Goal: Task Accomplishment & Management: Manage account settings

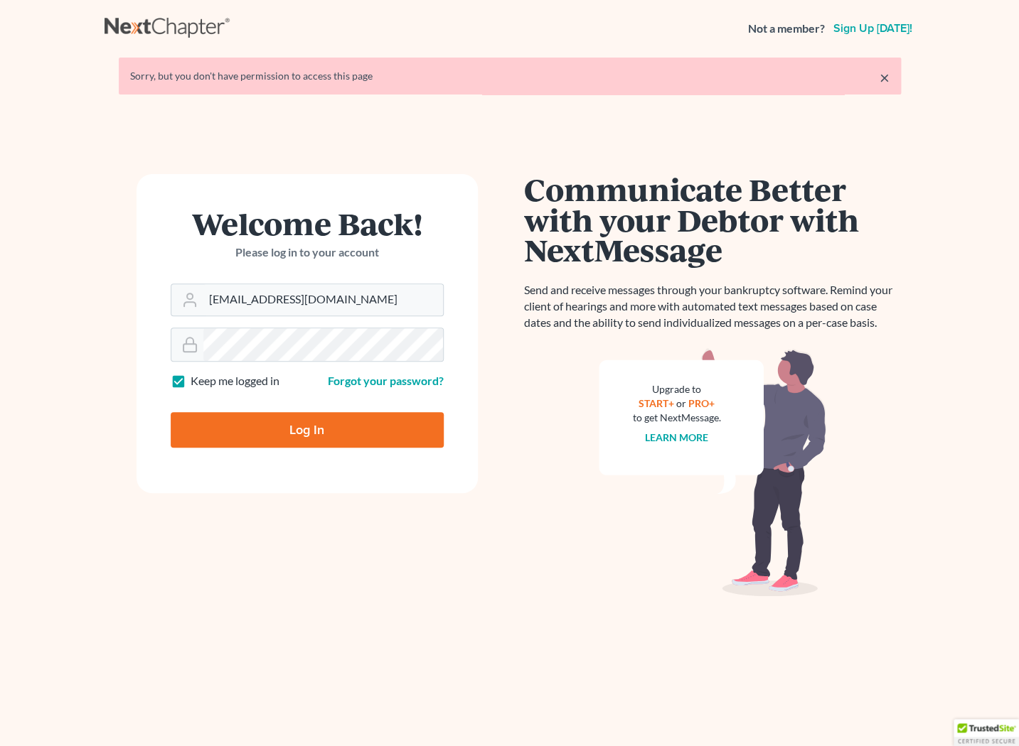
click at [300, 434] on input "Log In" at bounding box center [307, 430] width 273 height 36
type input "Thinking..."
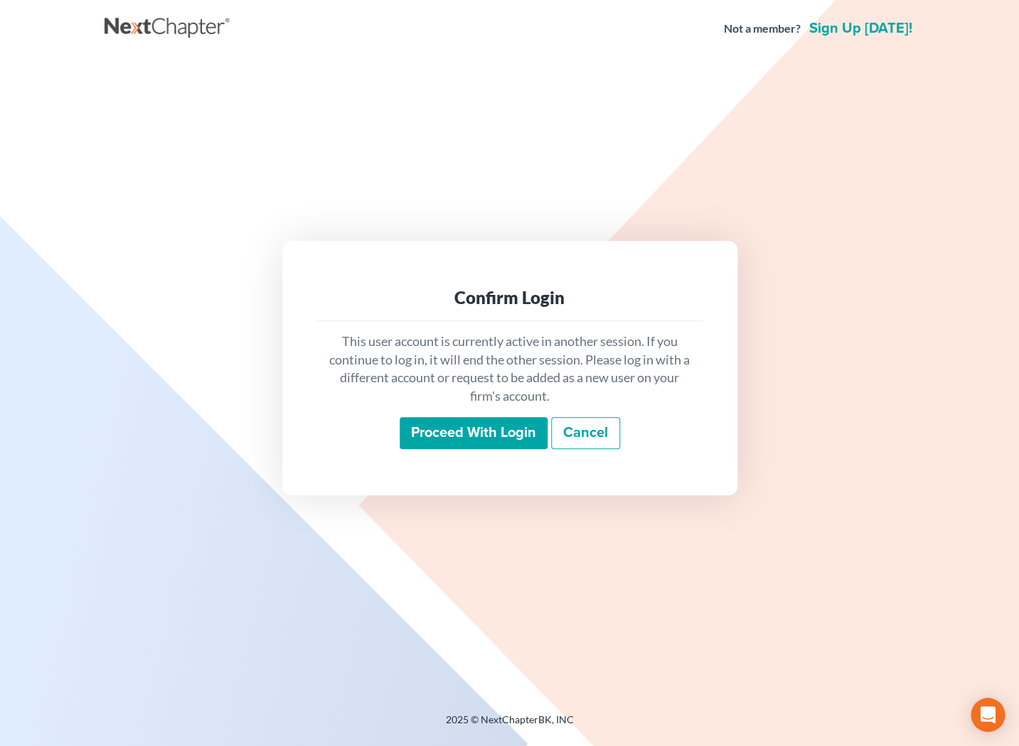
click at [430, 434] on input "Proceed with login" at bounding box center [474, 433] width 148 height 33
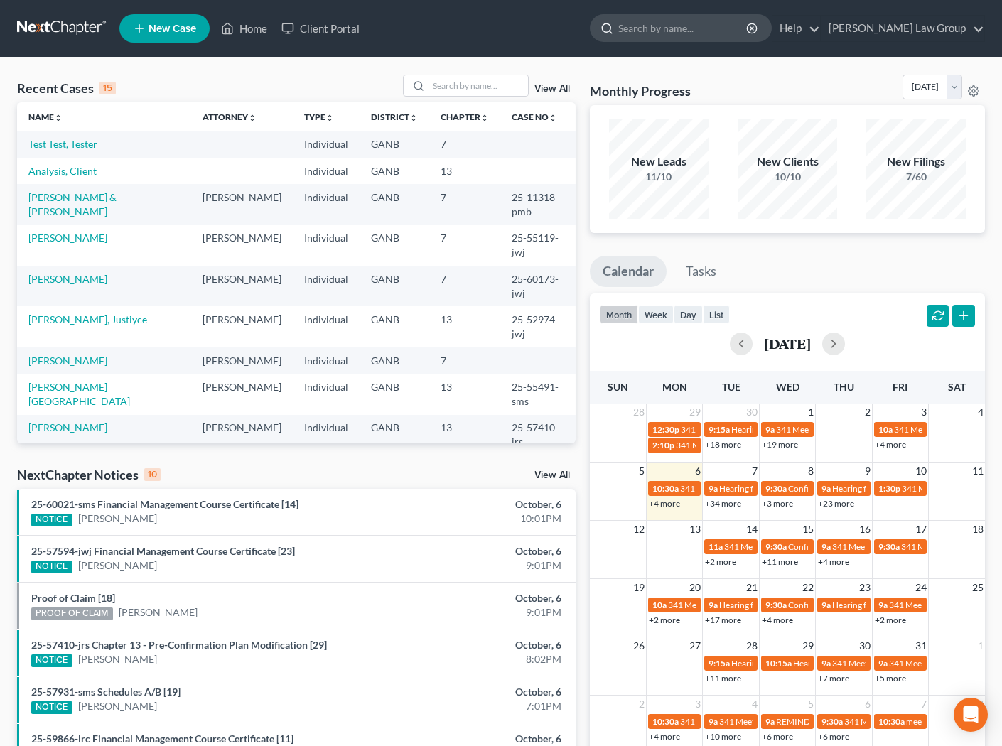
click at [712, 31] on input "search" at bounding box center [684, 28] width 130 height 26
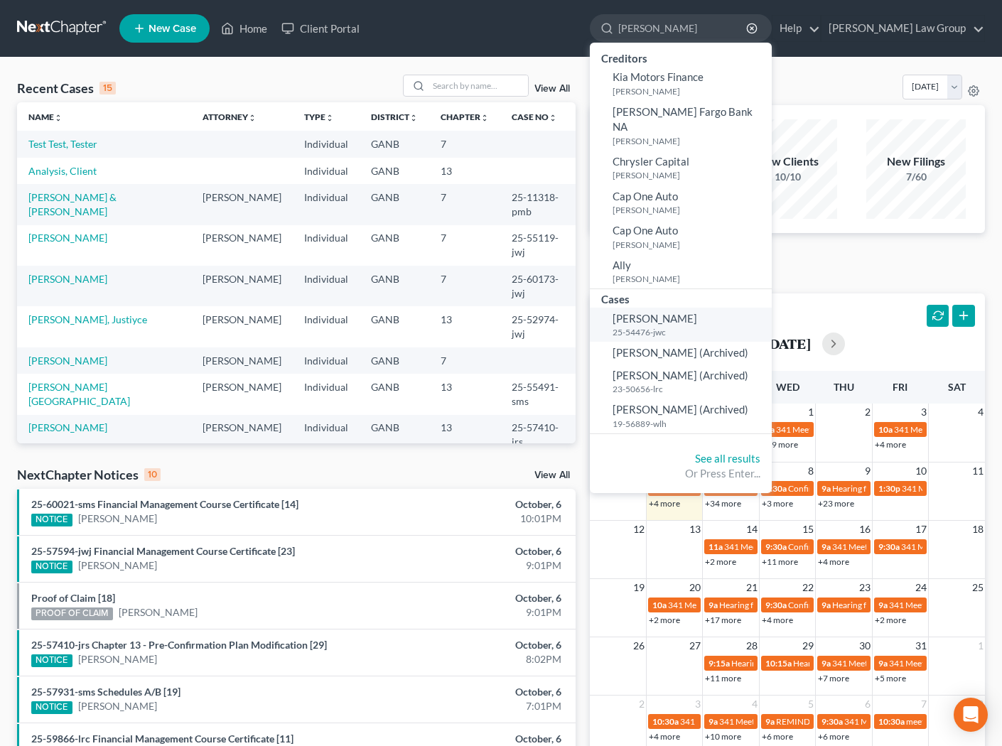
type input "stevenson"
click at [697, 312] on span "Stevenson, Ramona" at bounding box center [655, 318] width 85 height 13
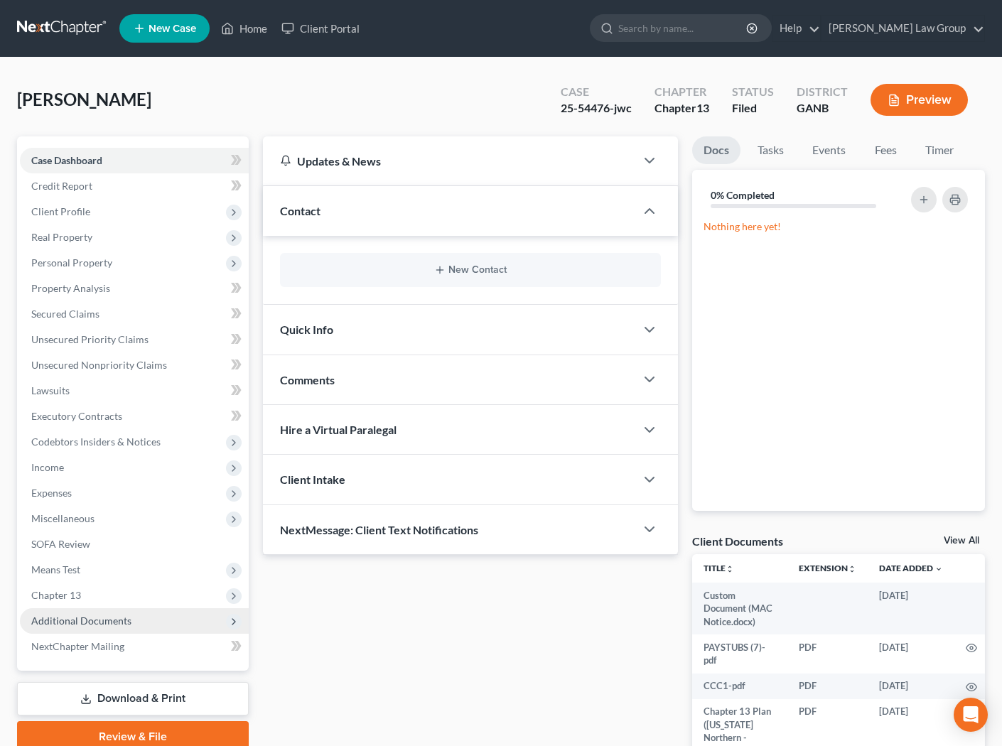
click at [114, 621] on span "Additional Documents" at bounding box center [81, 621] width 100 height 12
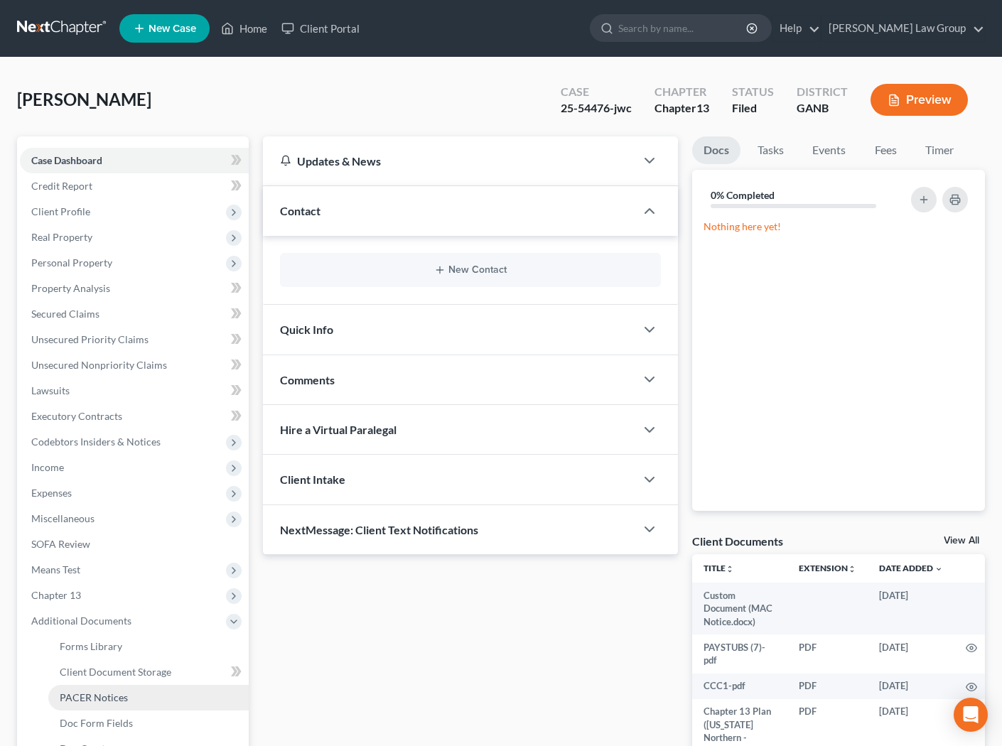
click at [104, 701] on span "PACER Notices" at bounding box center [94, 698] width 68 height 12
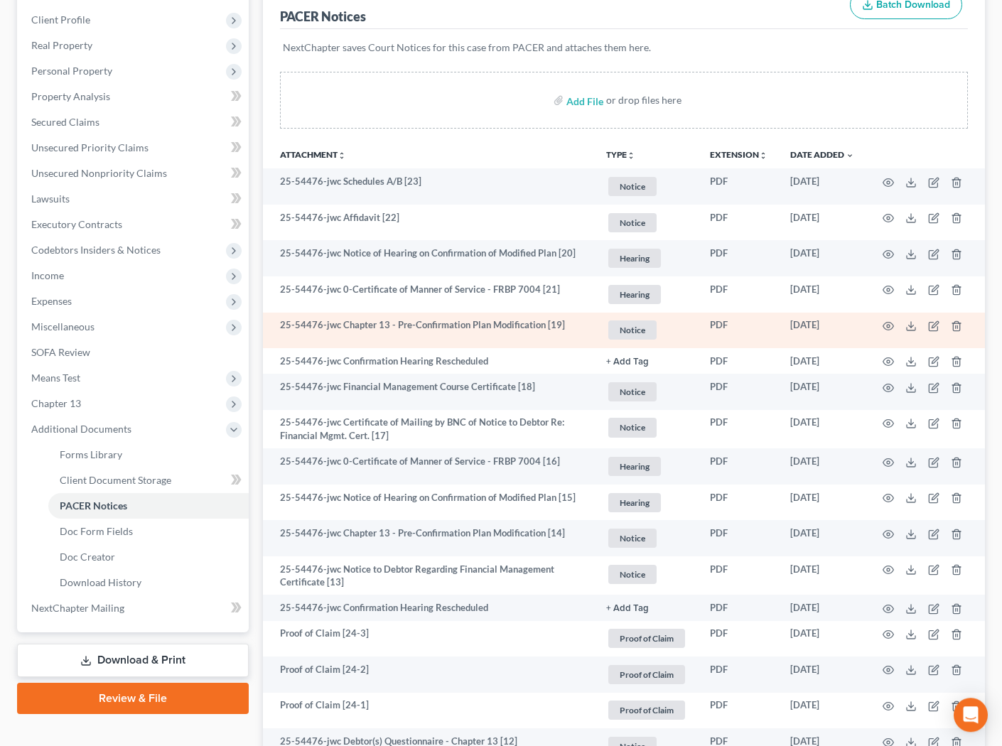
scroll to position [193, 0]
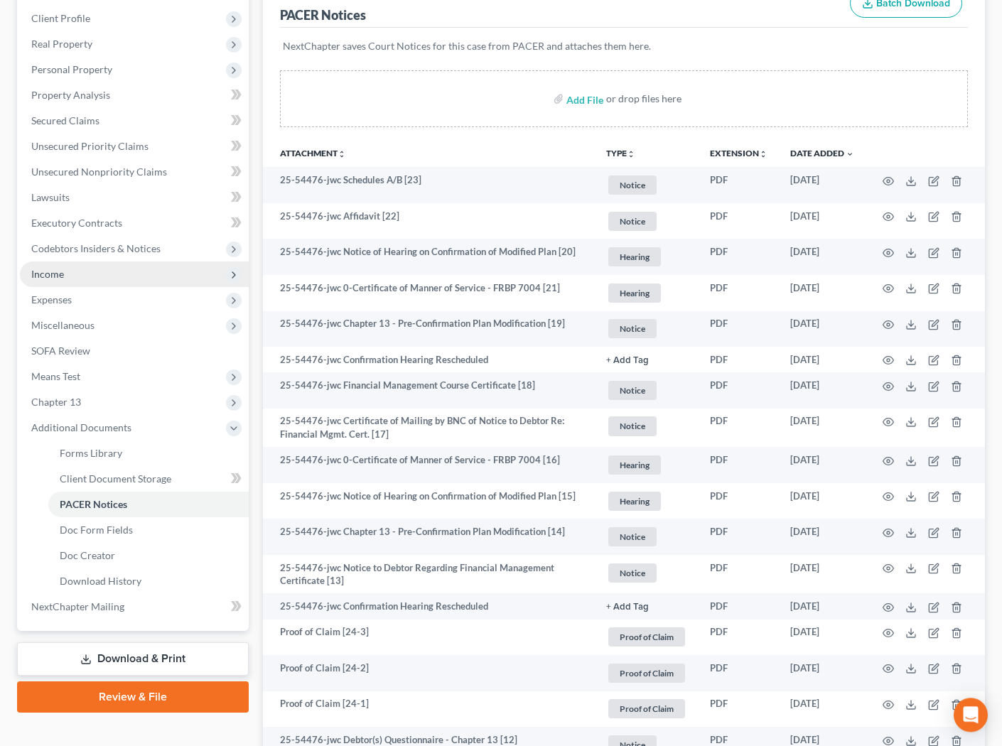
click at [91, 282] on span "Income" at bounding box center [134, 275] width 229 height 26
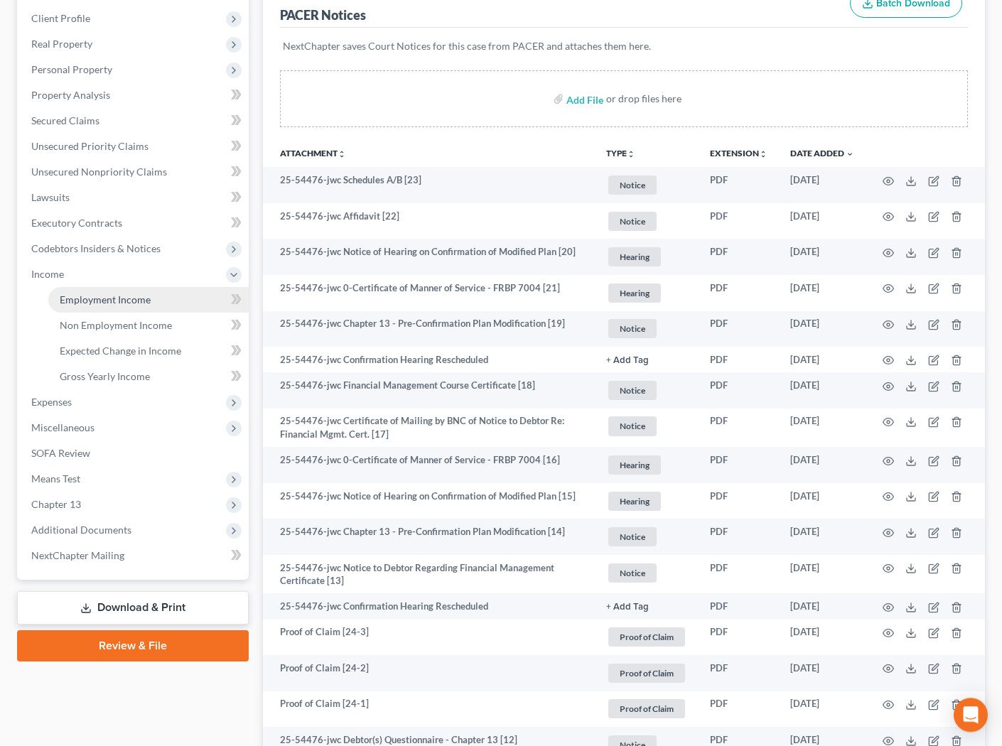
click at [148, 297] on span "Employment Income" at bounding box center [105, 300] width 91 height 12
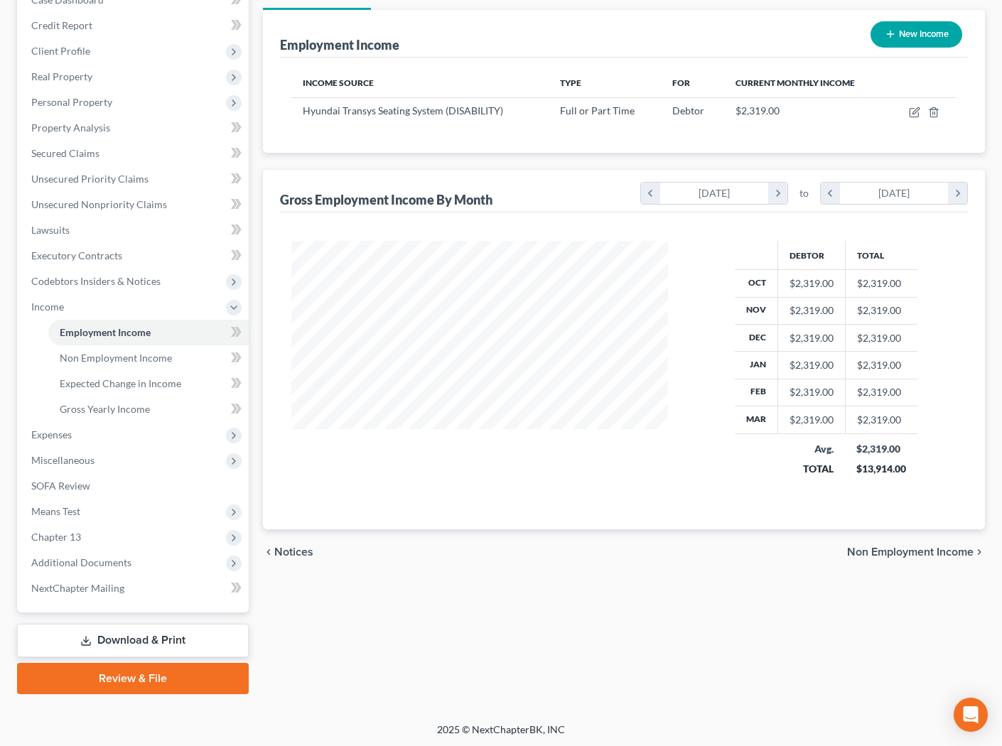
scroll to position [254, 405]
click at [101, 562] on span "Additional Documents" at bounding box center [81, 563] width 100 height 12
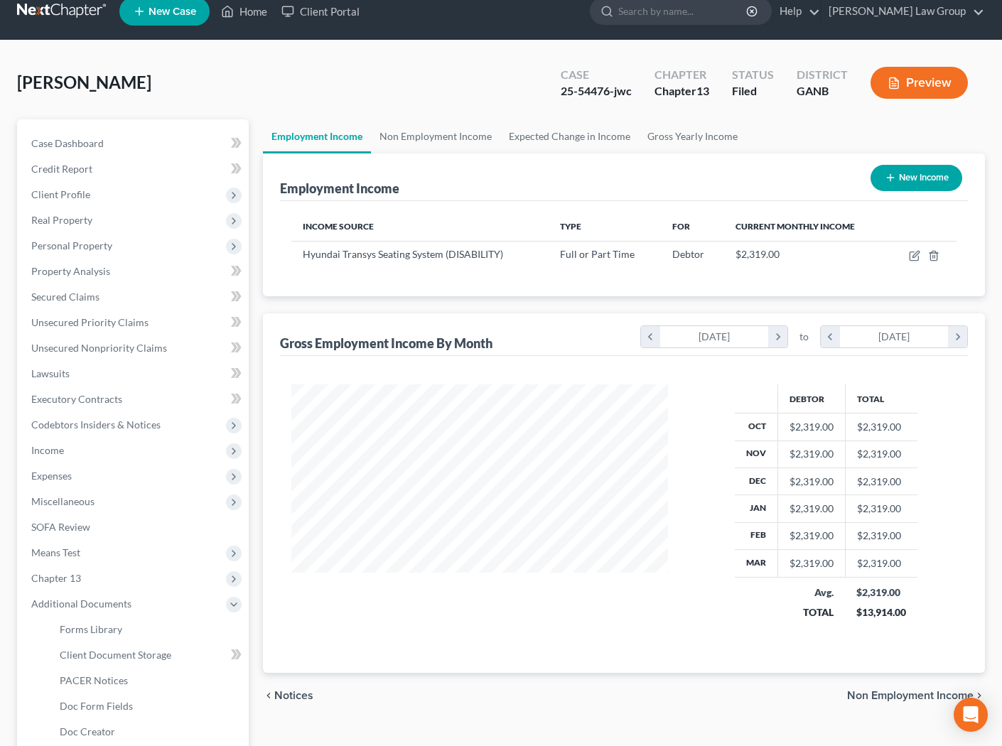
scroll to position [0, 0]
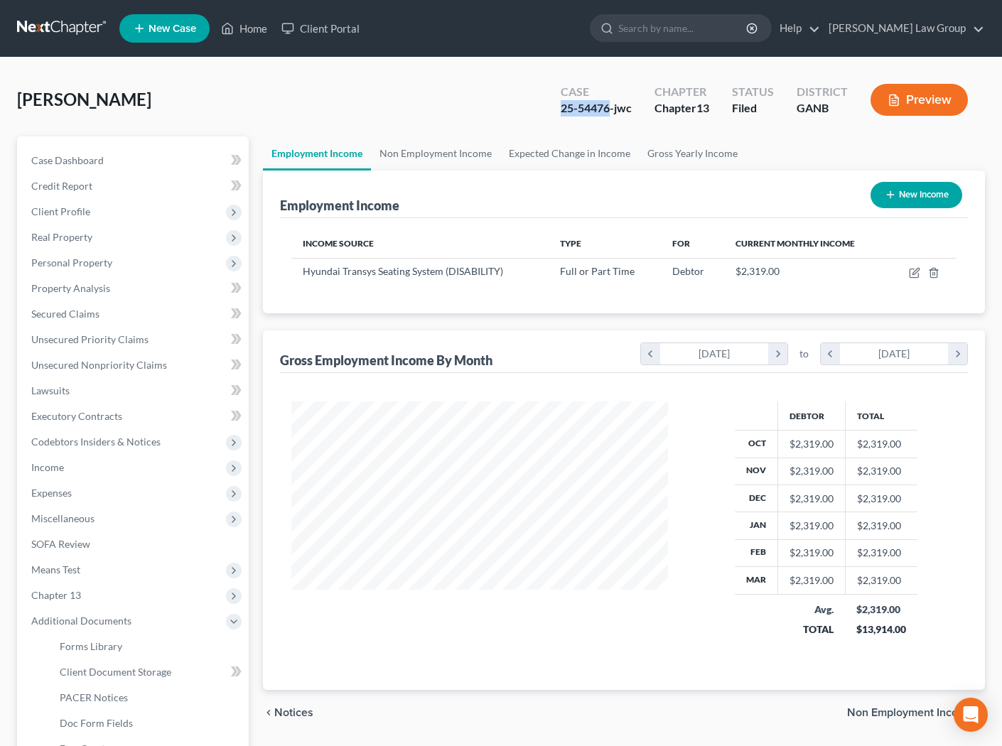
drag, startPoint x: 609, startPoint y: 108, endPoint x: 546, endPoint y: 112, distance: 63.4
click at [546, 112] on div "Case 25-54476-jwc Chapter Chapter 13 Status Filed District GANB Preview" at bounding box center [765, 100] width 442 height 50
copy div "25-54476"
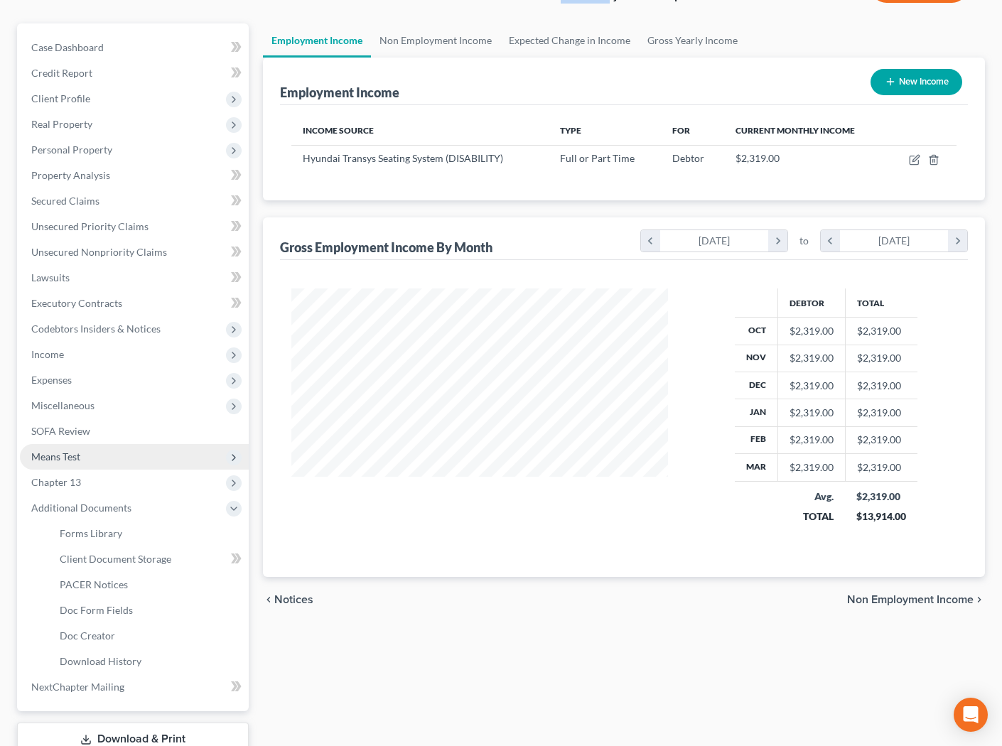
scroll to position [117, 0]
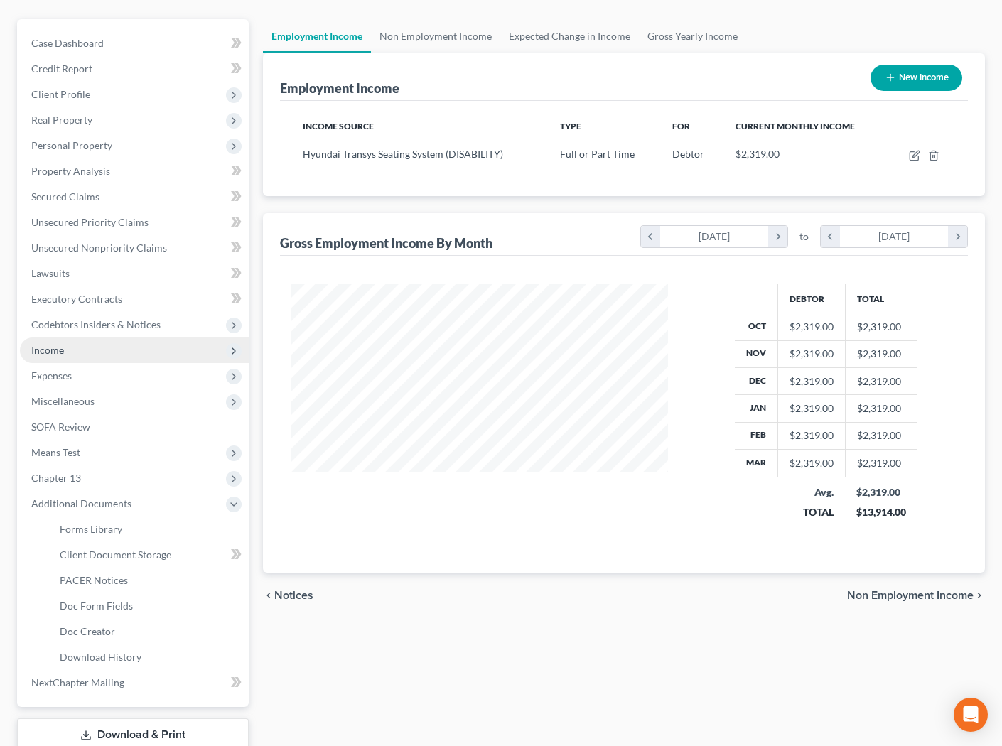
click at [77, 346] on span "Income" at bounding box center [134, 351] width 229 height 26
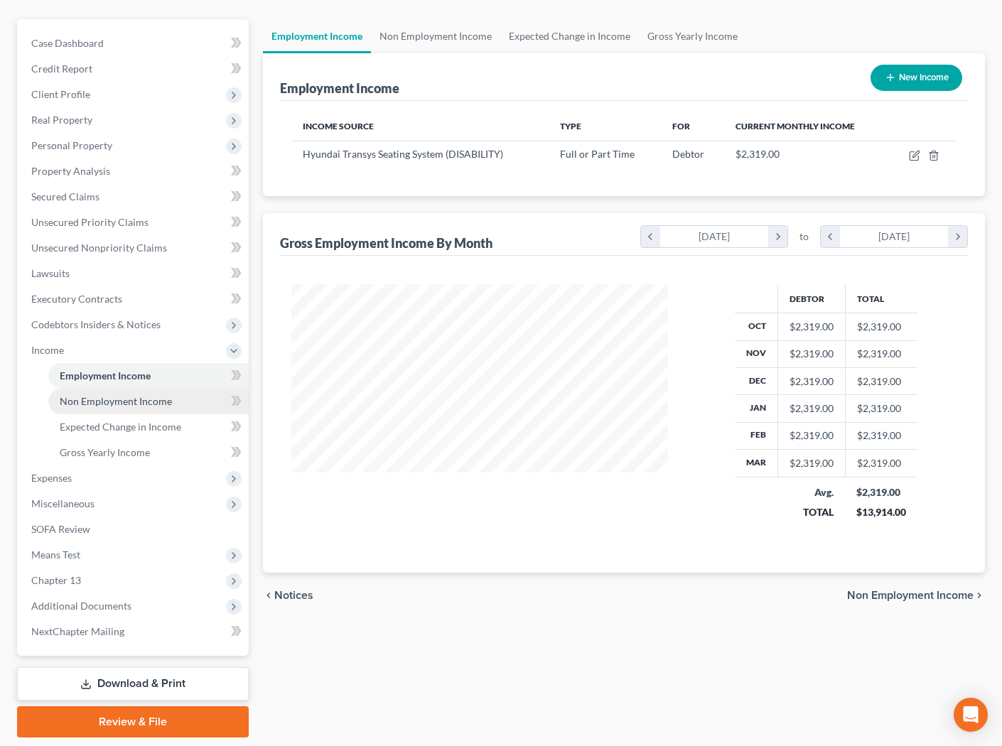
click at [116, 394] on link "Non Employment Income" at bounding box center [148, 402] width 200 height 26
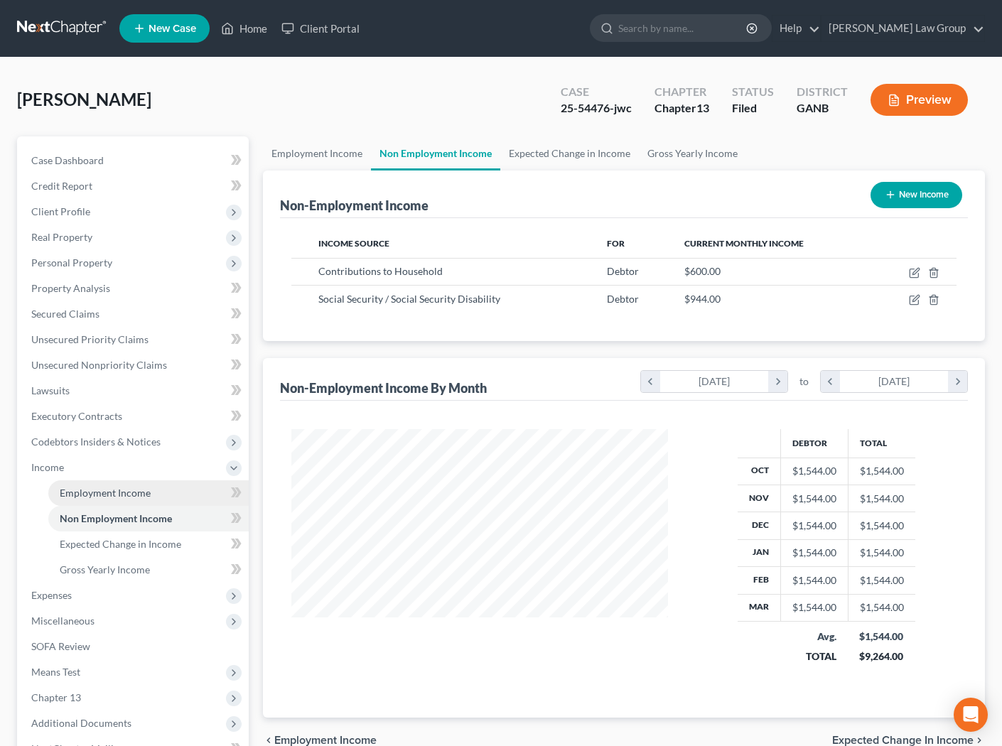
click at [137, 487] on span "Employment Income" at bounding box center [105, 493] width 91 height 12
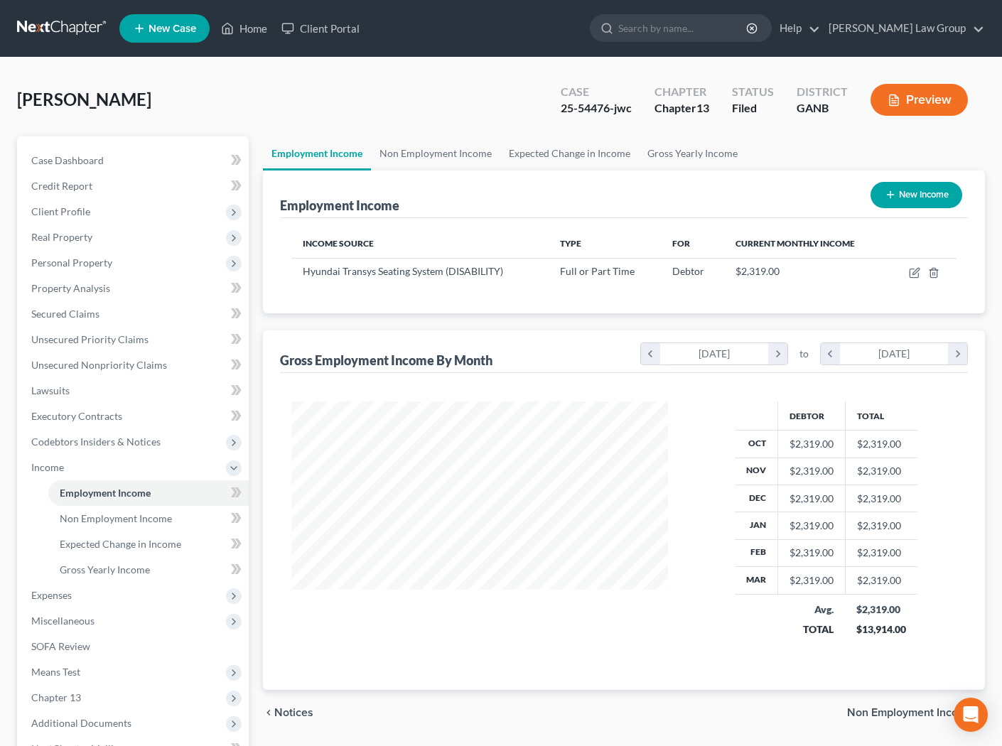
scroll to position [254, 405]
drag, startPoint x: 609, startPoint y: 108, endPoint x: 544, endPoint y: 108, distance: 65.4
click at [544, 108] on div "Case 25-54476-jwc Chapter Chapter 13 Status Filed District GANB Preview" at bounding box center [765, 100] width 442 height 50
copy div "25-54476"
